Goal: Navigation & Orientation: Find specific page/section

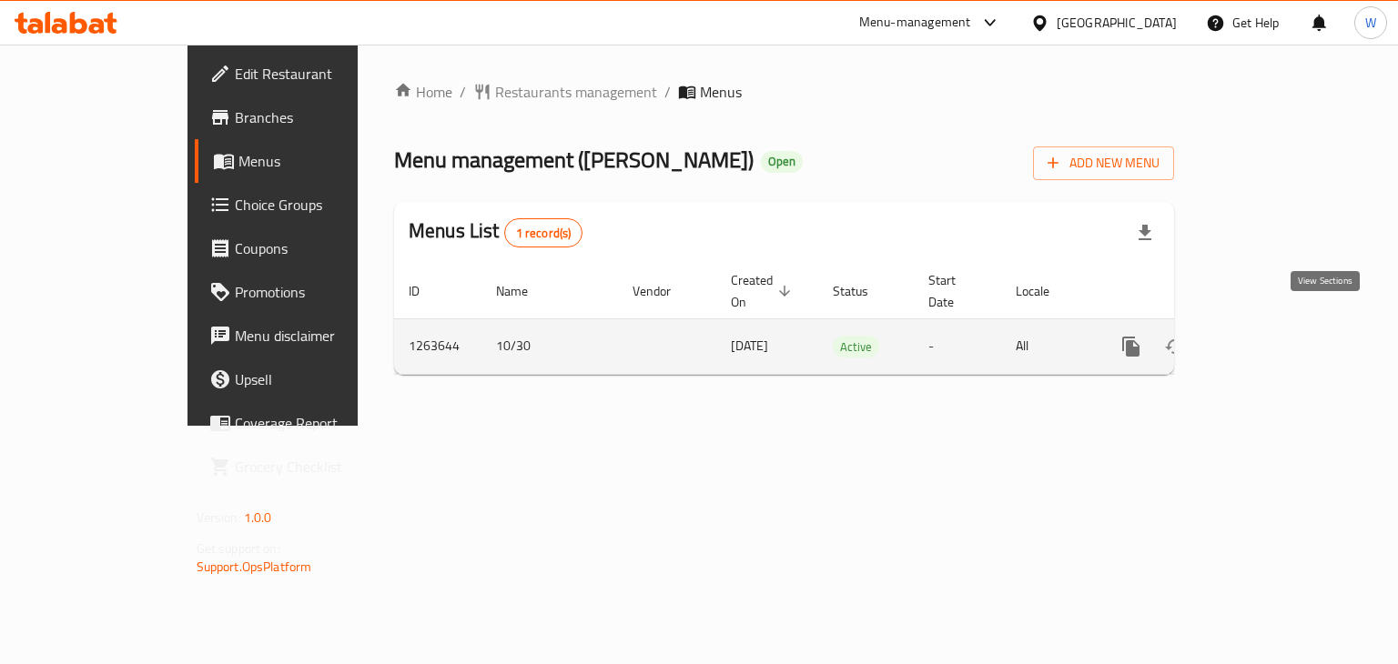
click at [1273, 336] on icon "enhanced table" at bounding box center [1262, 347] width 22 height 22
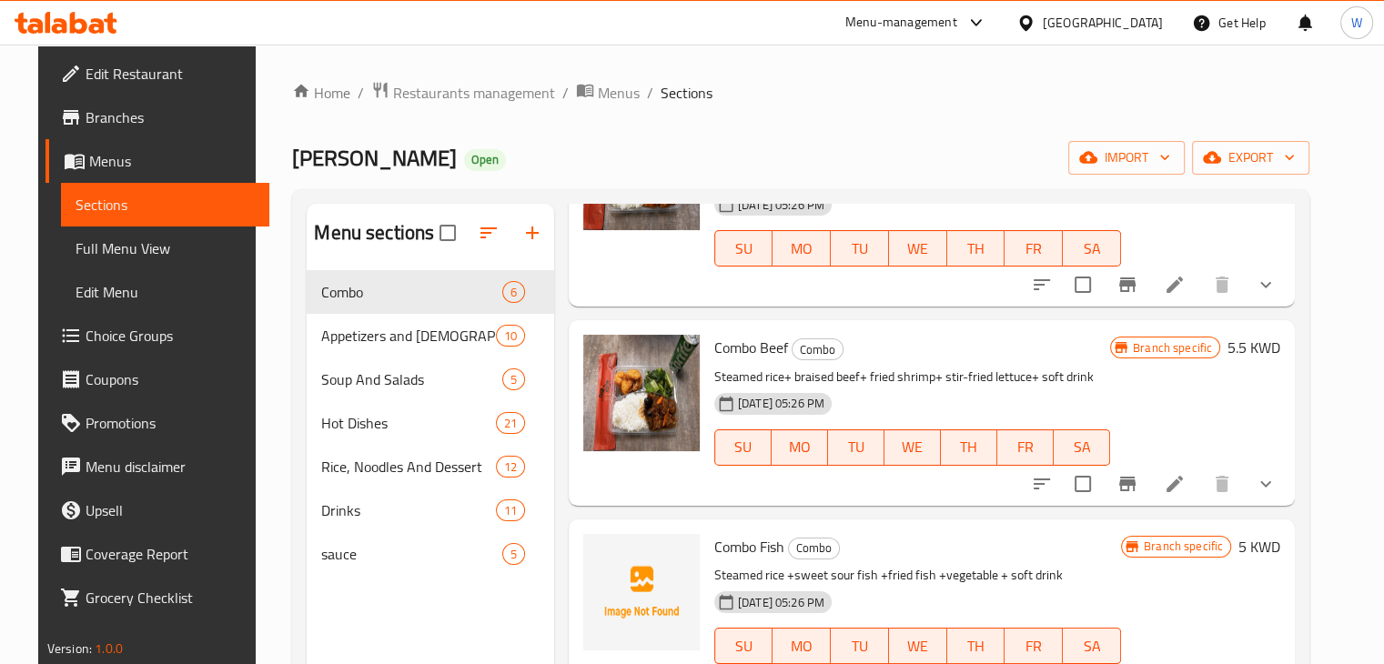
scroll to position [619, 0]
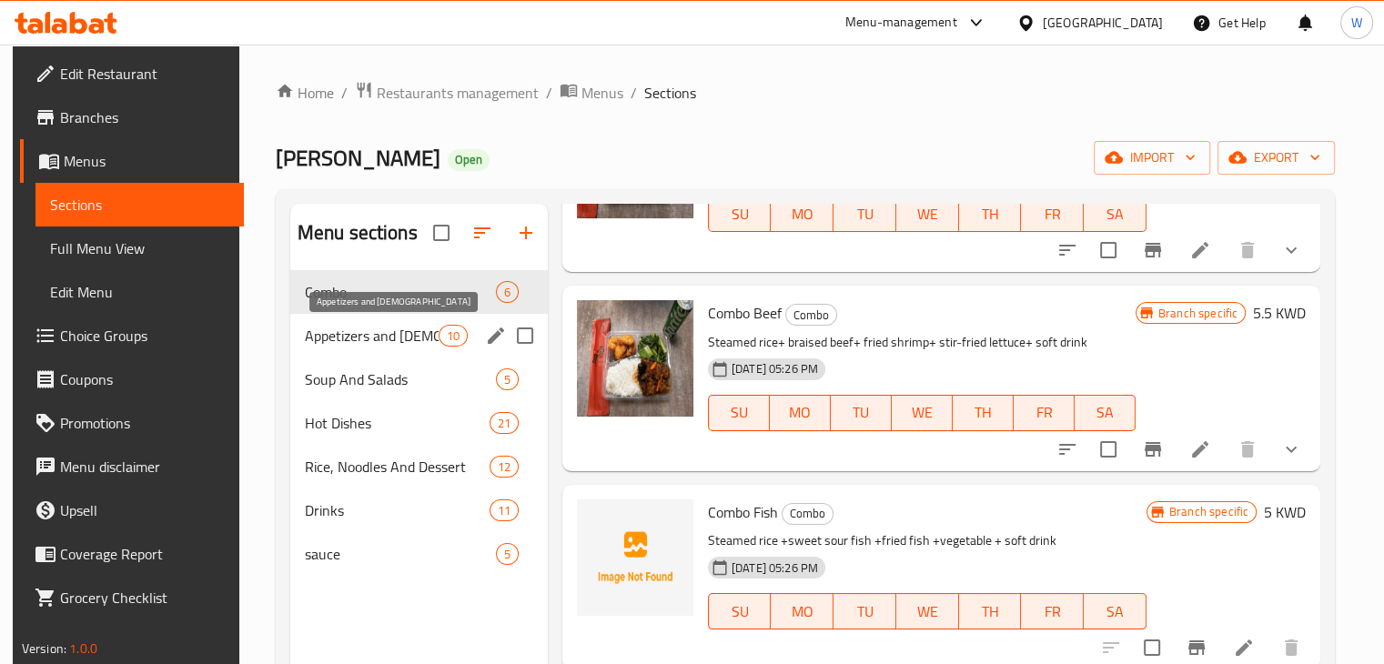
click at [367, 330] on span "Appetizers and [DEMOGRAPHIC_DATA]" at bounding box center [372, 336] width 134 height 22
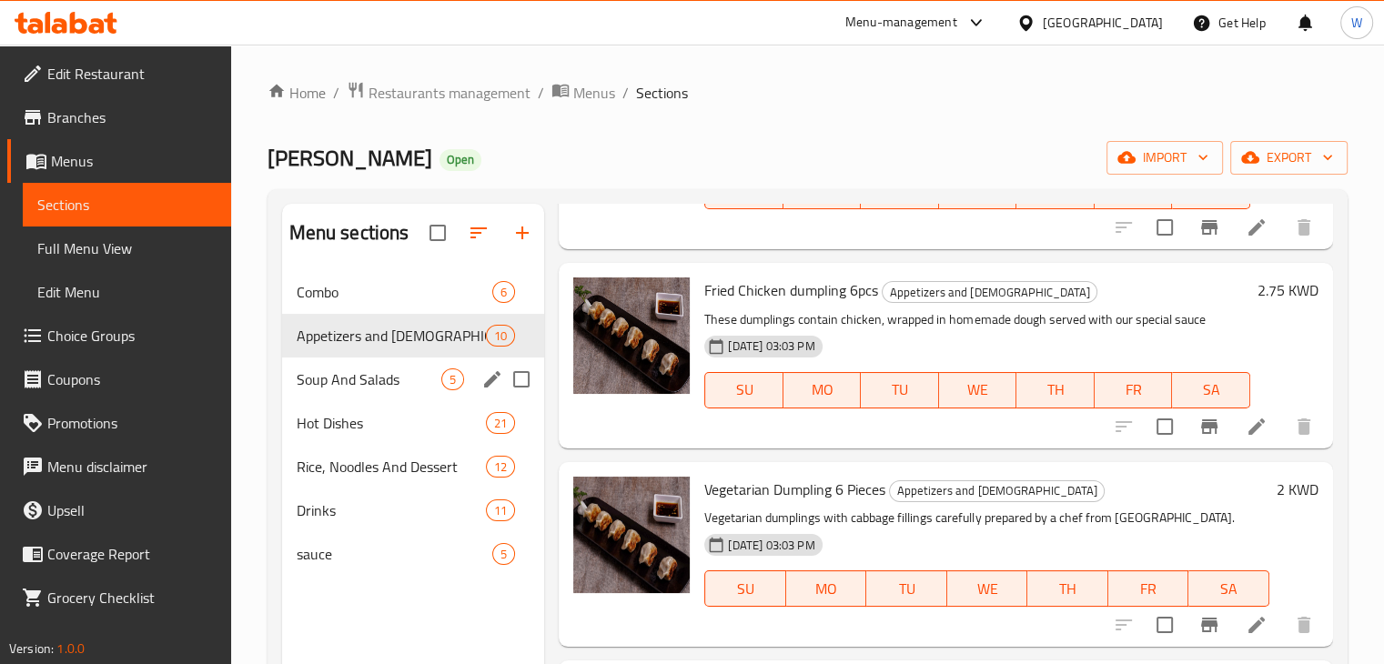
click at [354, 358] on div "Soup And Salads 5" at bounding box center [413, 380] width 263 height 44
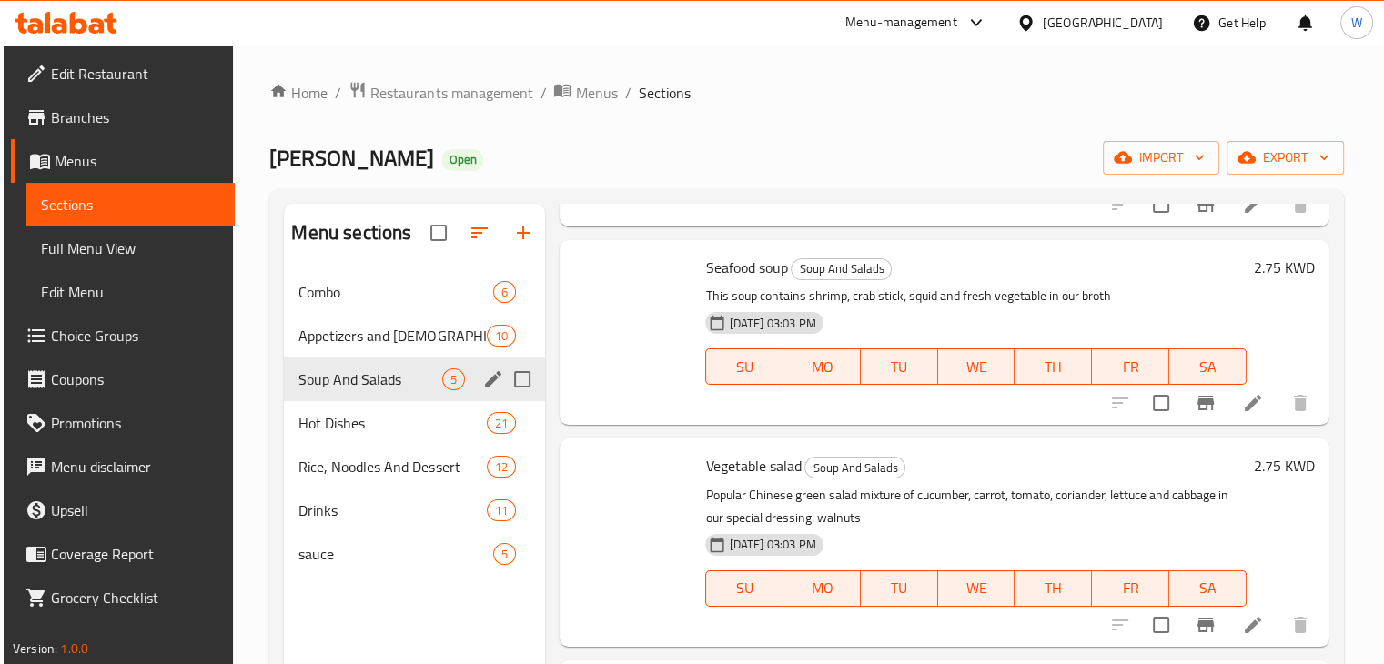
scroll to position [444, 0]
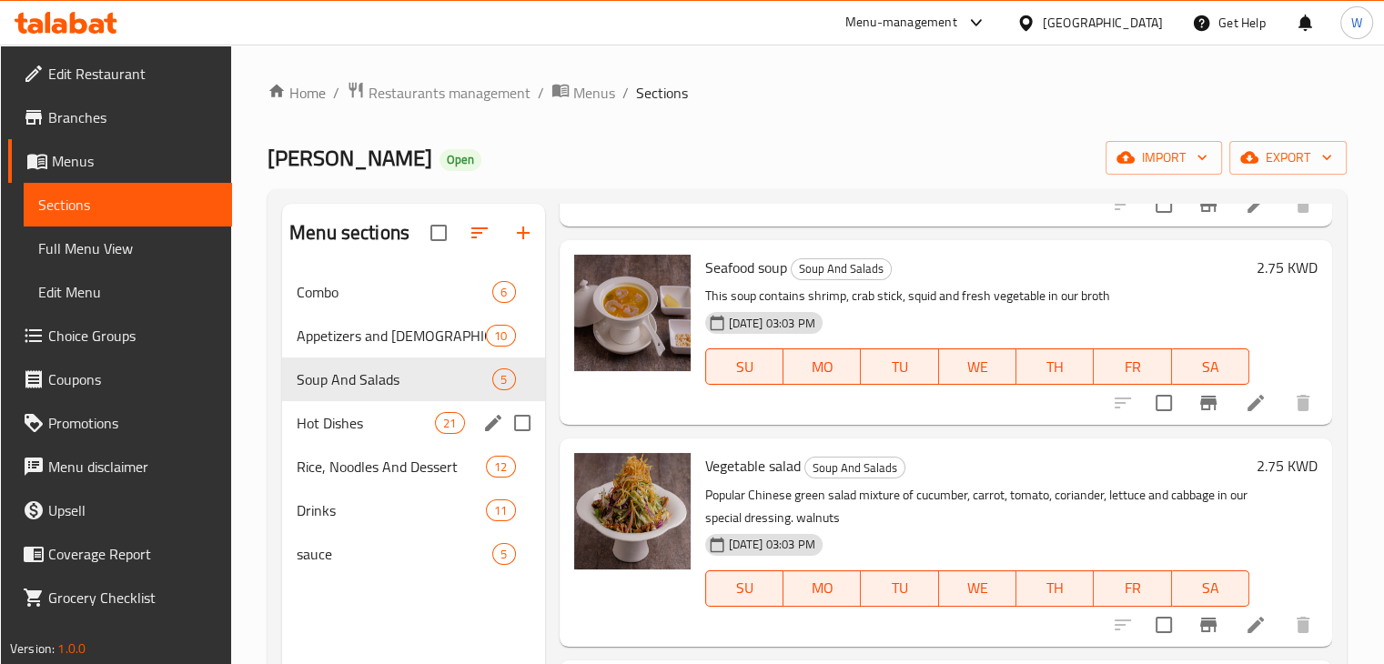
click at [359, 409] on div "Hot Dishes 21" at bounding box center [413, 423] width 263 height 44
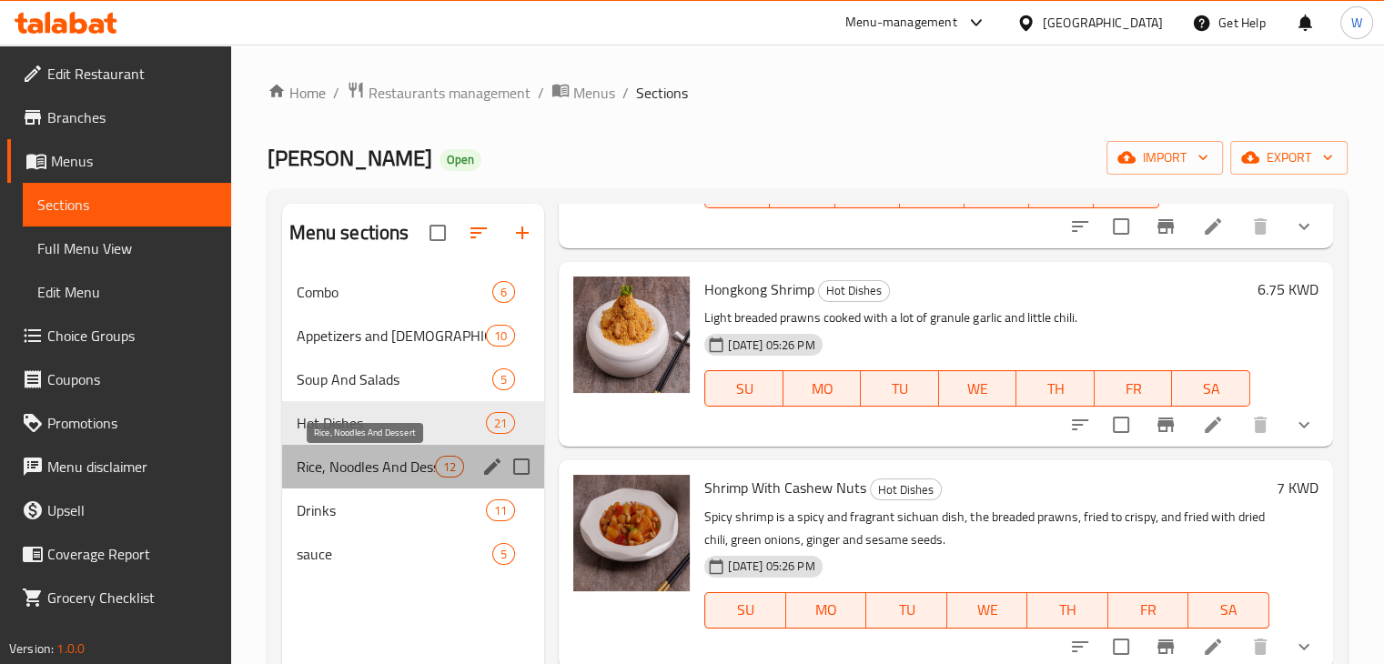
click at [396, 460] on span "Rice, Noodles And Dessert" at bounding box center [366, 467] width 139 height 22
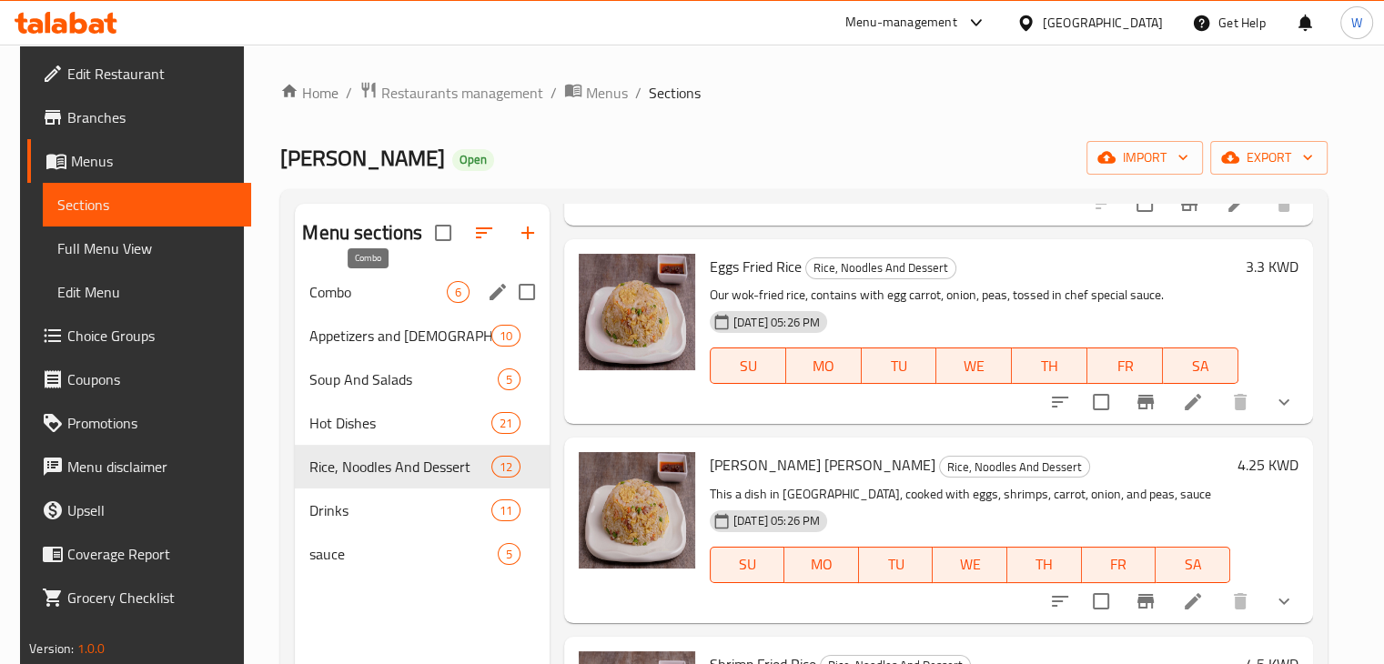
click at [349, 299] on span "Combo" at bounding box center [377, 292] width 136 height 22
